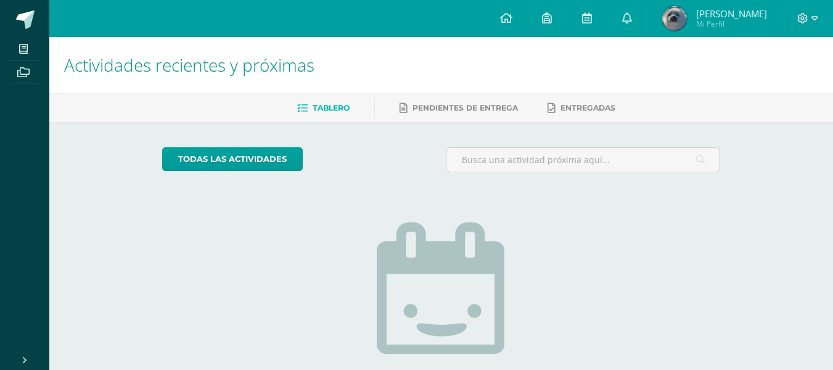
click at [687, 15] on img at bounding box center [675, 18] width 25 height 25
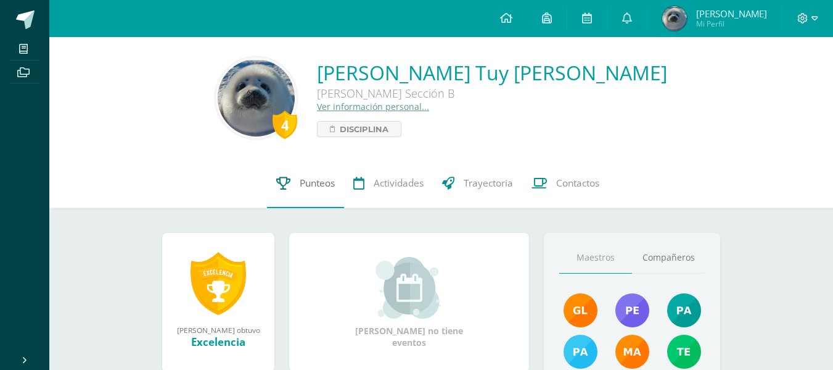
click at [291, 181] on link "Punteos" at bounding box center [305, 183] width 77 height 49
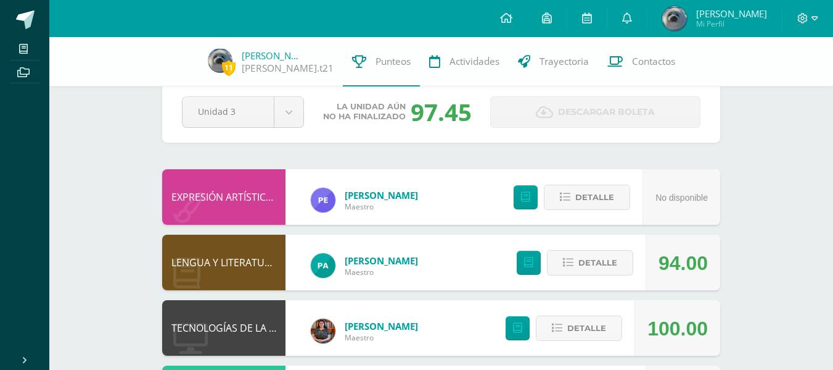
scroll to position [26, 0]
